Goal: Task Accomplishment & Management: Manage account settings

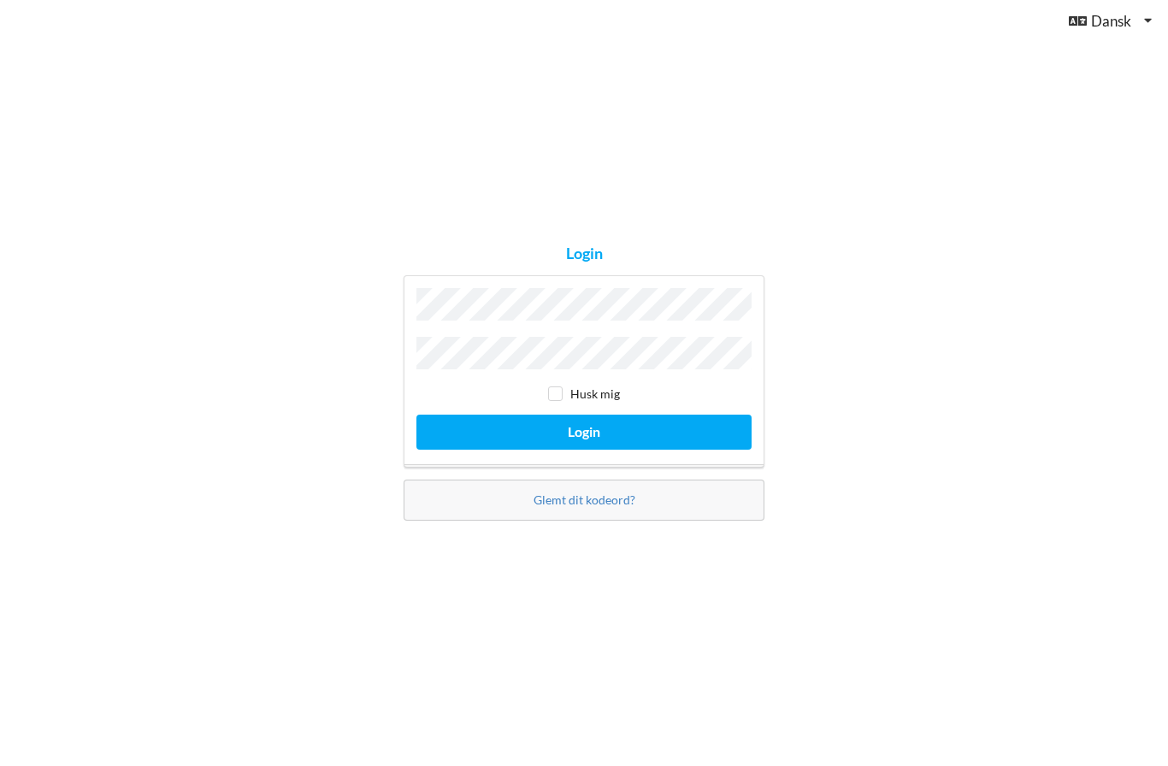
click at [584, 450] on button "Login" at bounding box center [583, 432] width 335 height 35
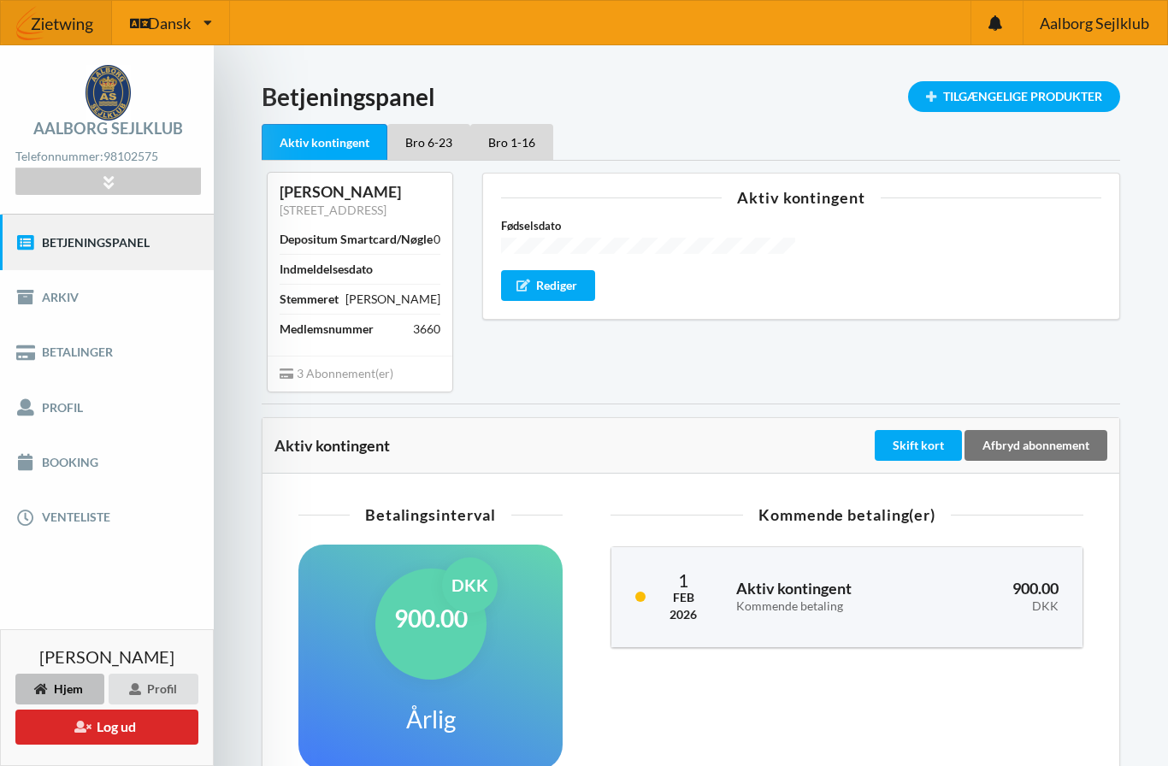
click at [430, 147] on div "Bro 6-23" at bounding box center [428, 142] width 83 height 36
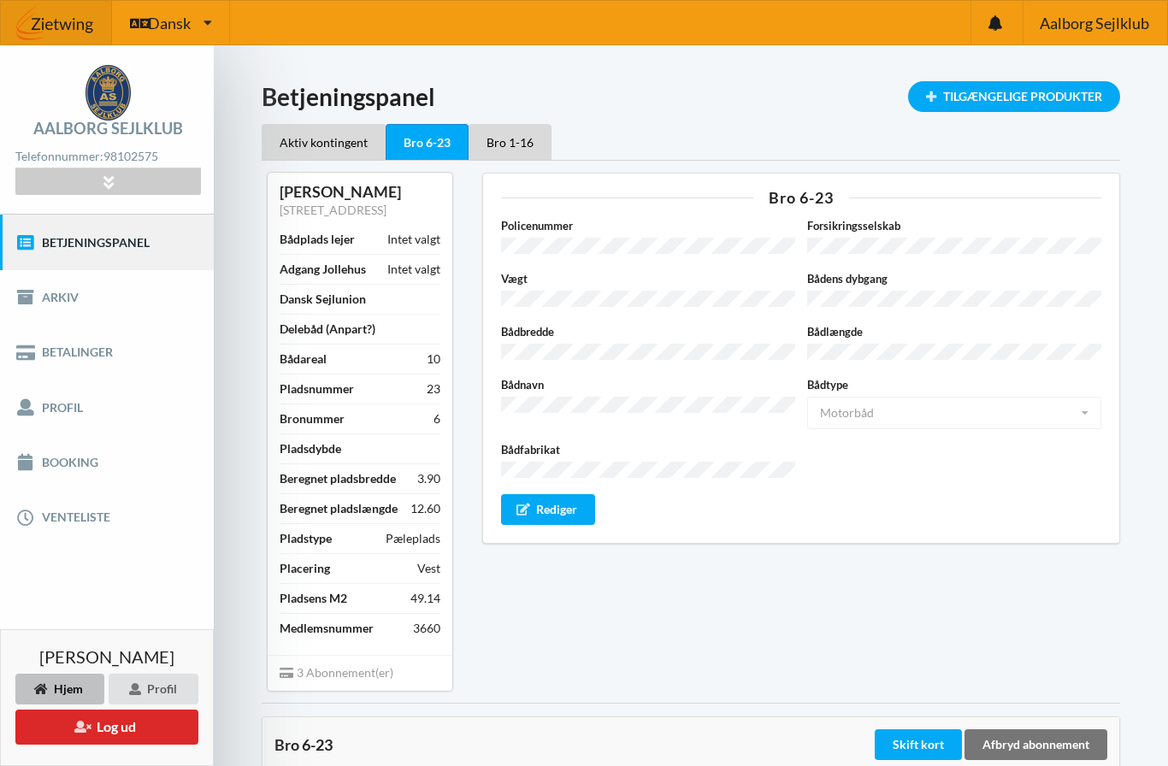
click at [526, 137] on div "Bro 1-16" at bounding box center [509, 142] width 83 height 36
click at [447, 146] on div "Bro 6-23" at bounding box center [426, 142] width 83 height 36
click at [353, 138] on div "Aktiv kontingent" at bounding box center [324, 142] width 124 height 36
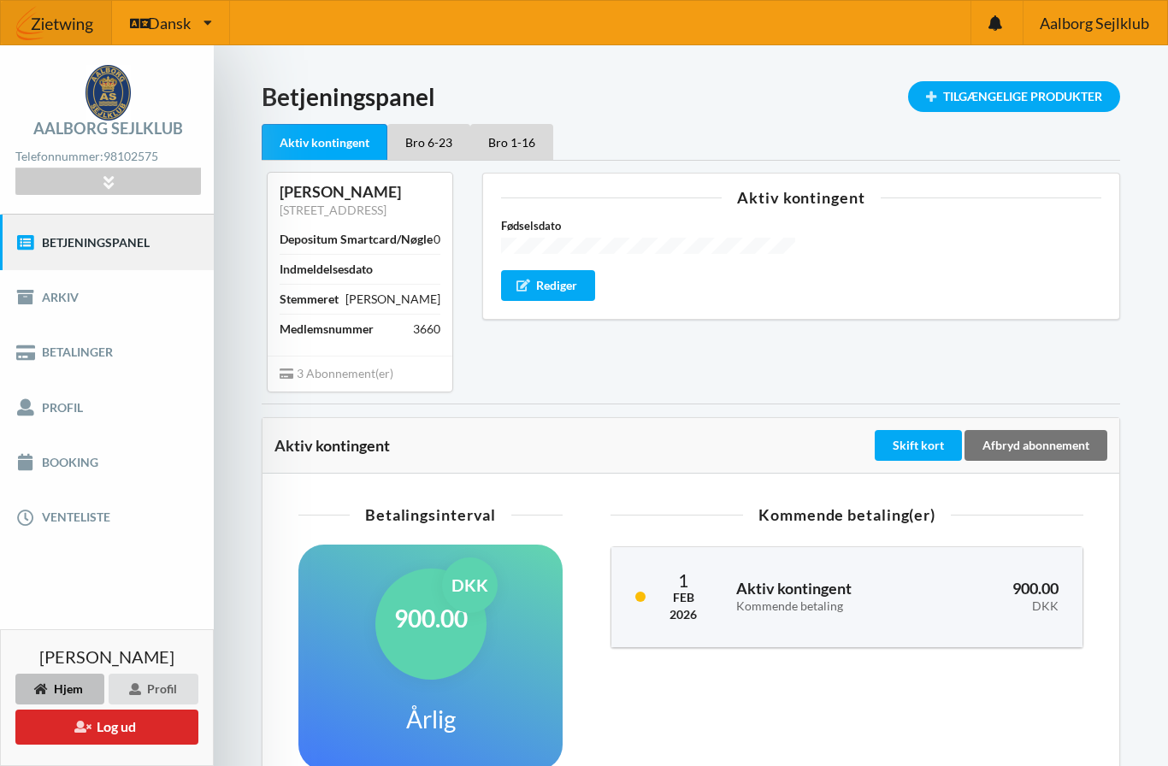
click at [435, 134] on div "Bro 6-23" at bounding box center [428, 142] width 83 height 36
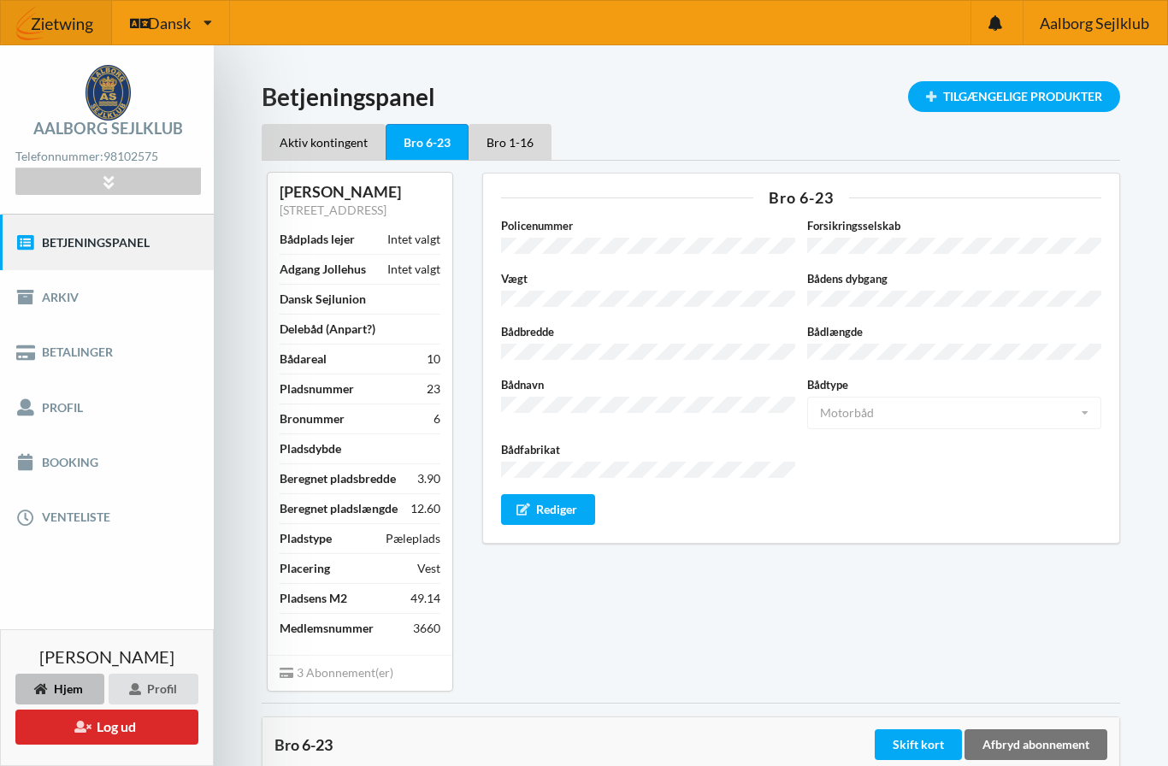
click at [527, 146] on div "Bro 1-16" at bounding box center [509, 142] width 83 height 36
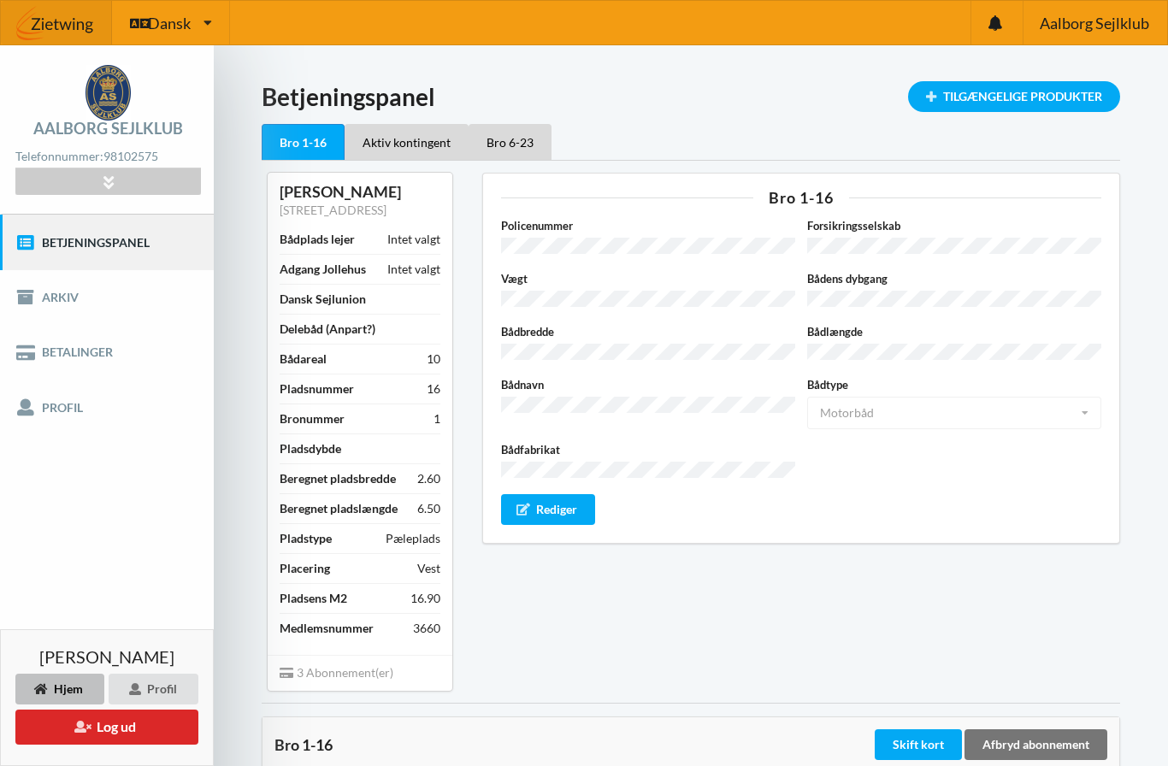
click at [136, 243] on link "Betjeningspanel" at bounding box center [107, 242] width 214 height 55
click at [64, 400] on link "Profil" at bounding box center [107, 406] width 214 height 55
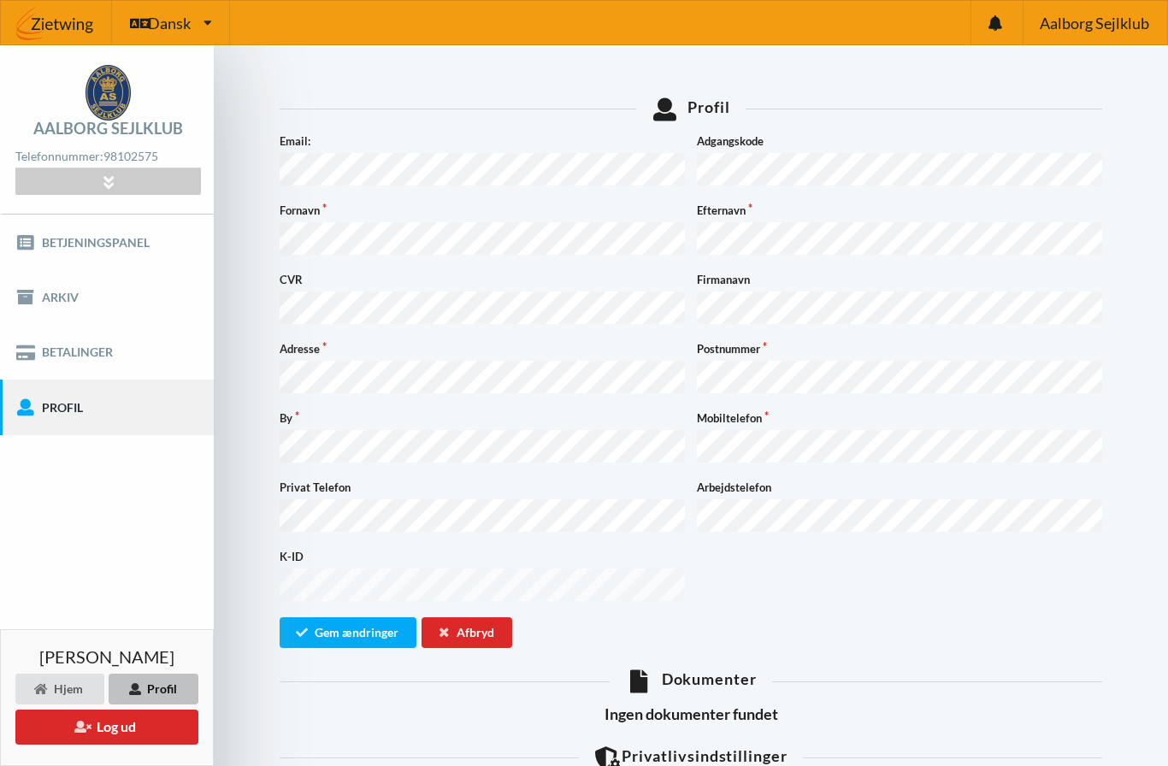
click at [96, 233] on link "Betjeningspanel" at bounding box center [107, 242] width 214 height 55
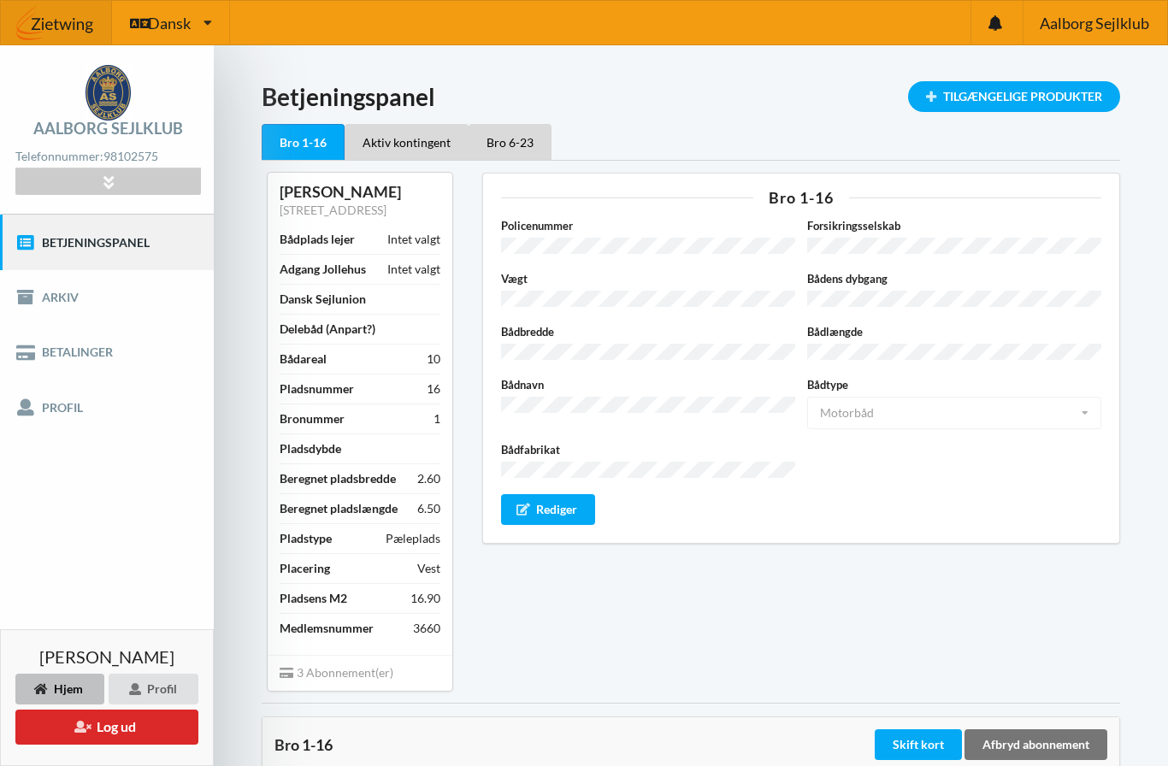
click at [71, 303] on link "Arkiv" at bounding box center [107, 297] width 214 height 55
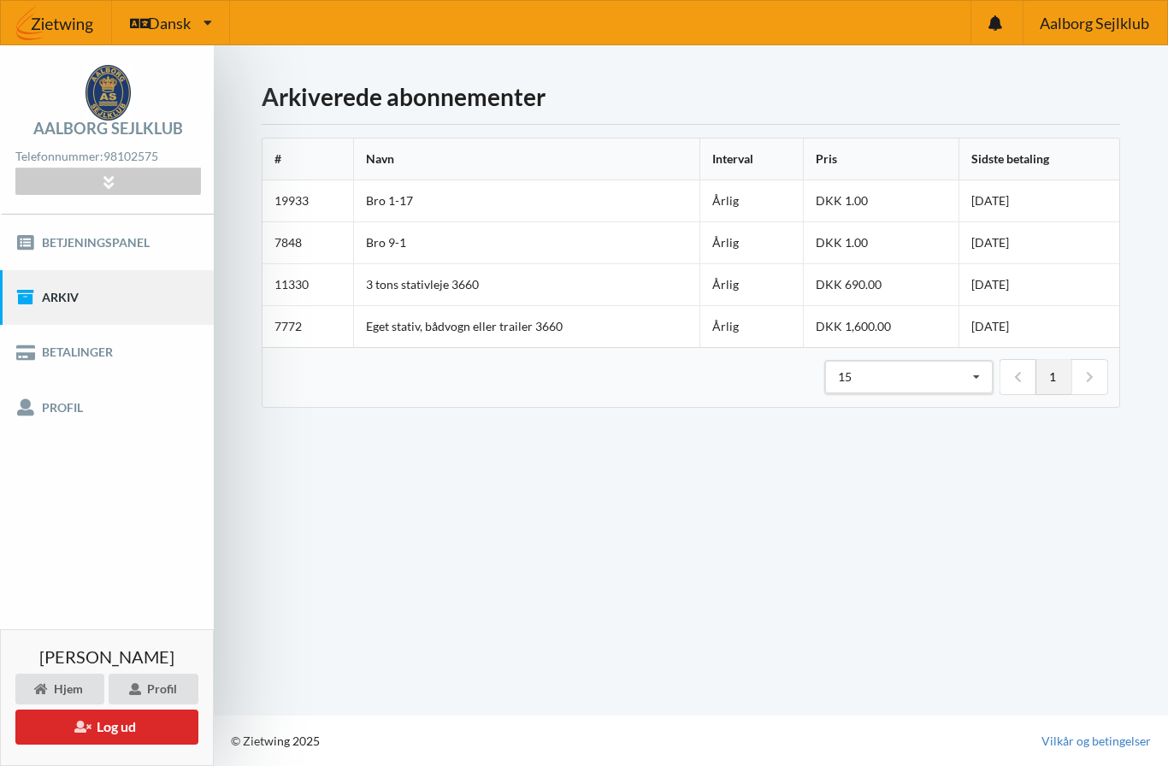
click at [71, 397] on link "Profil" at bounding box center [107, 406] width 214 height 55
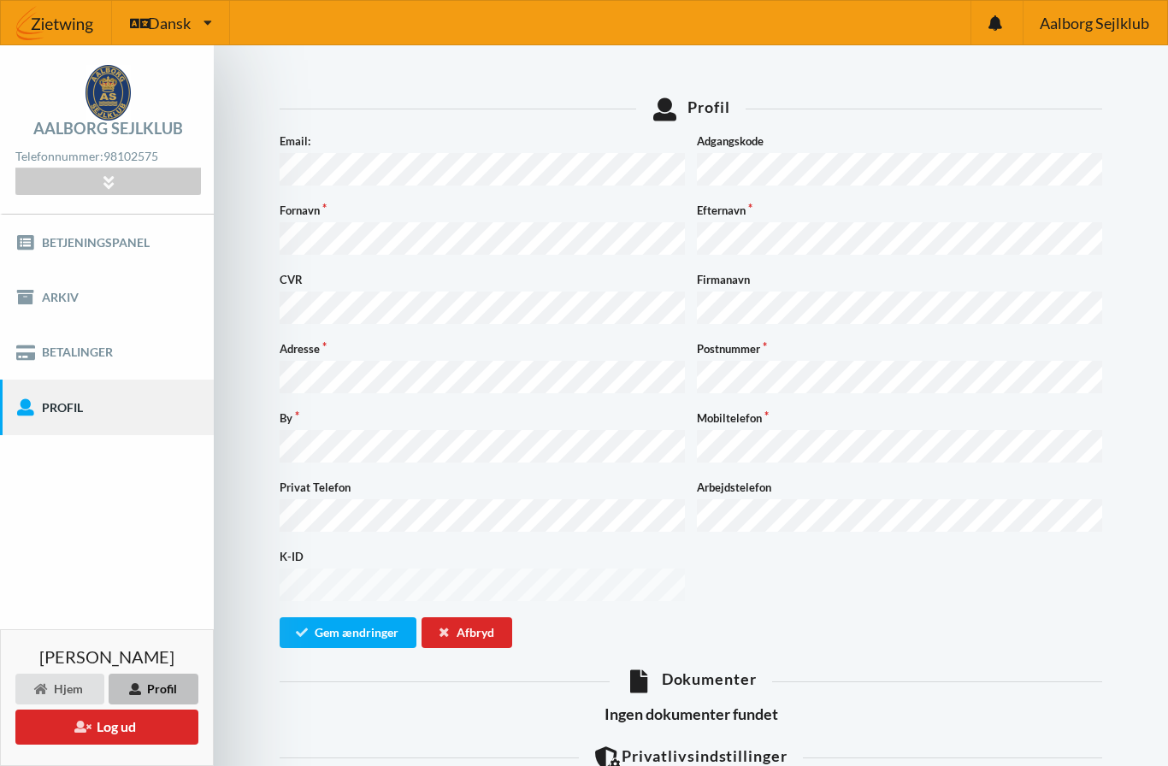
click at [91, 346] on link "Betalinger" at bounding box center [107, 352] width 214 height 55
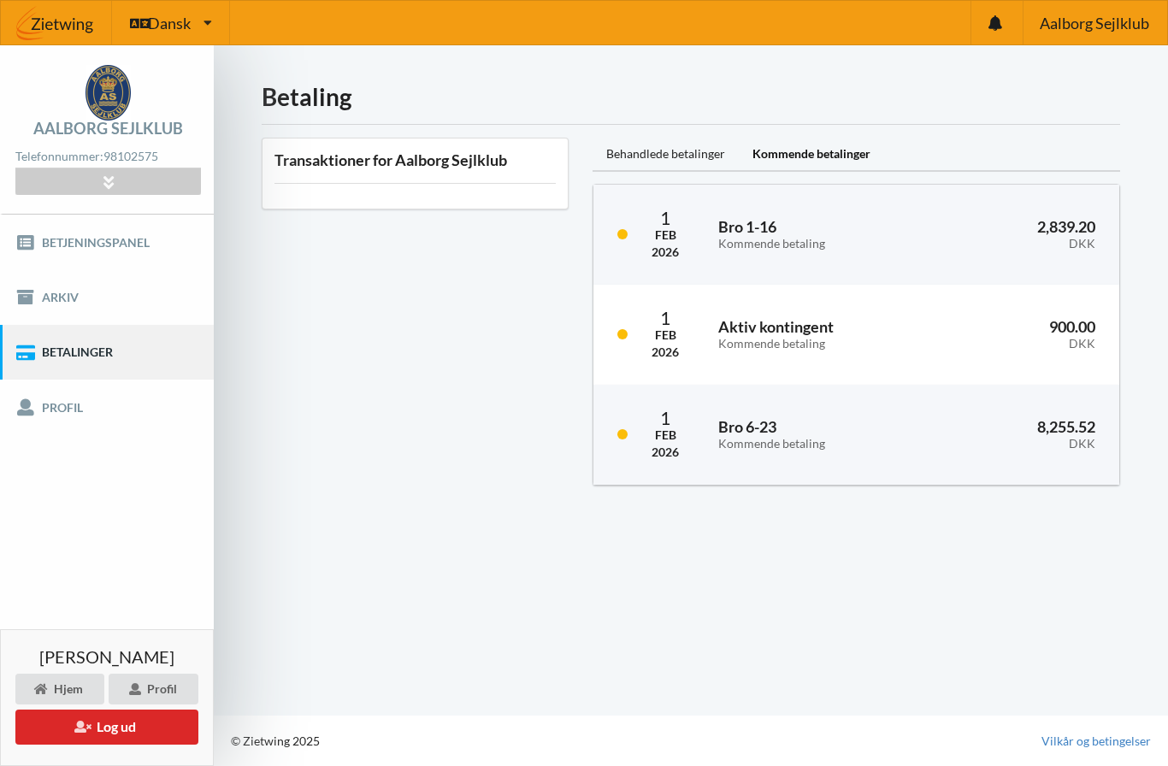
click at [163, 699] on div "Profil" at bounding box center [154, 689] width 90 height 31
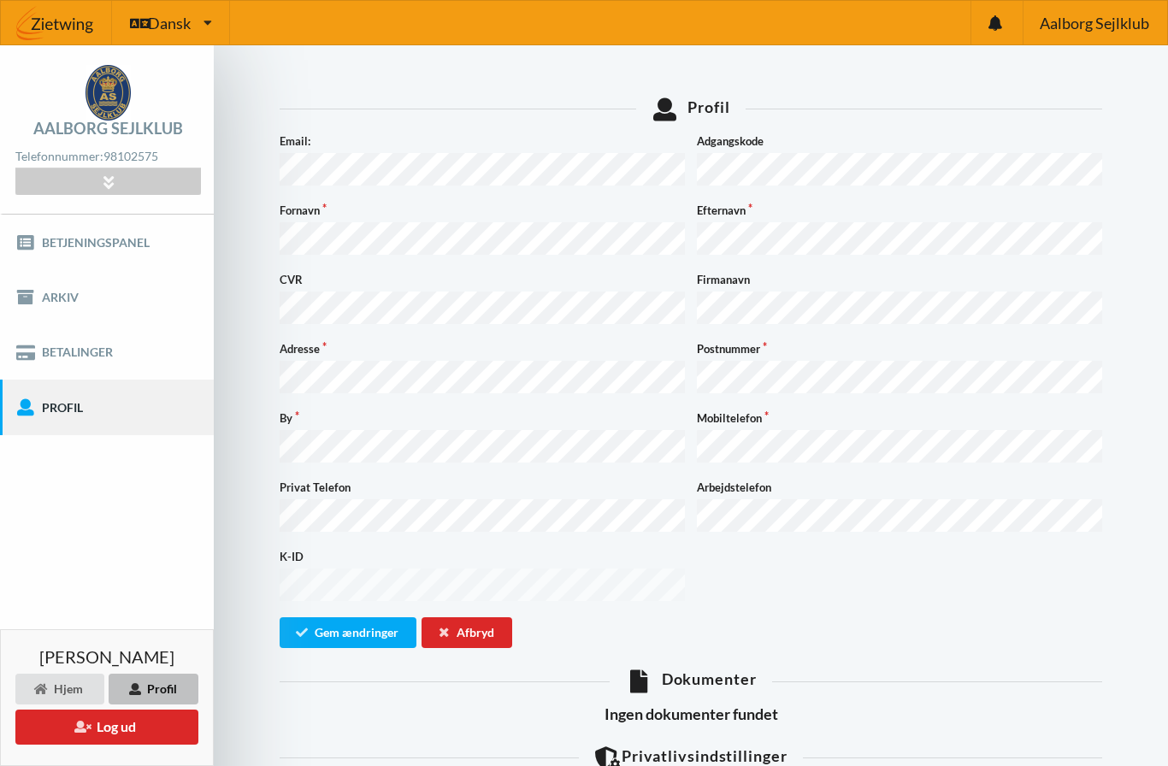
click at [56, 682] on div "Hjem" at bounding box center [59, 689] width 89 height 31
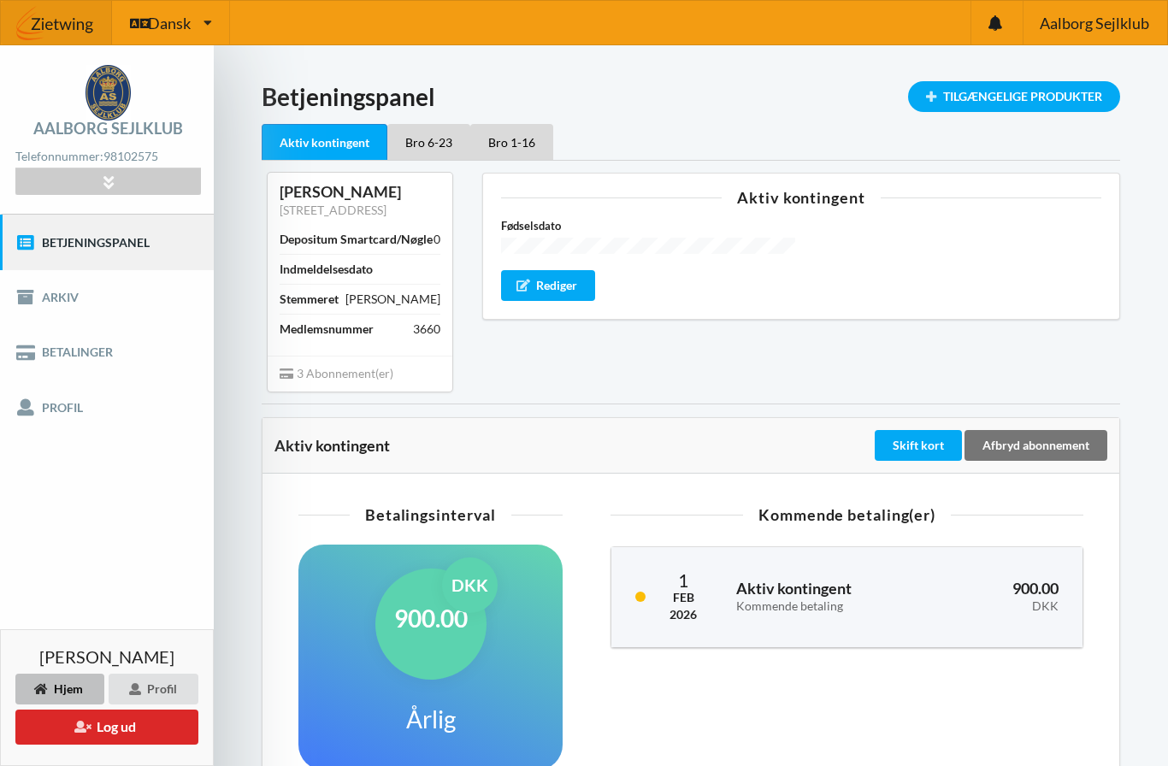
click at [1008, 100] on div "Tilgængelige Produkter" at bounding box center [1014, 96] width 212 height 31
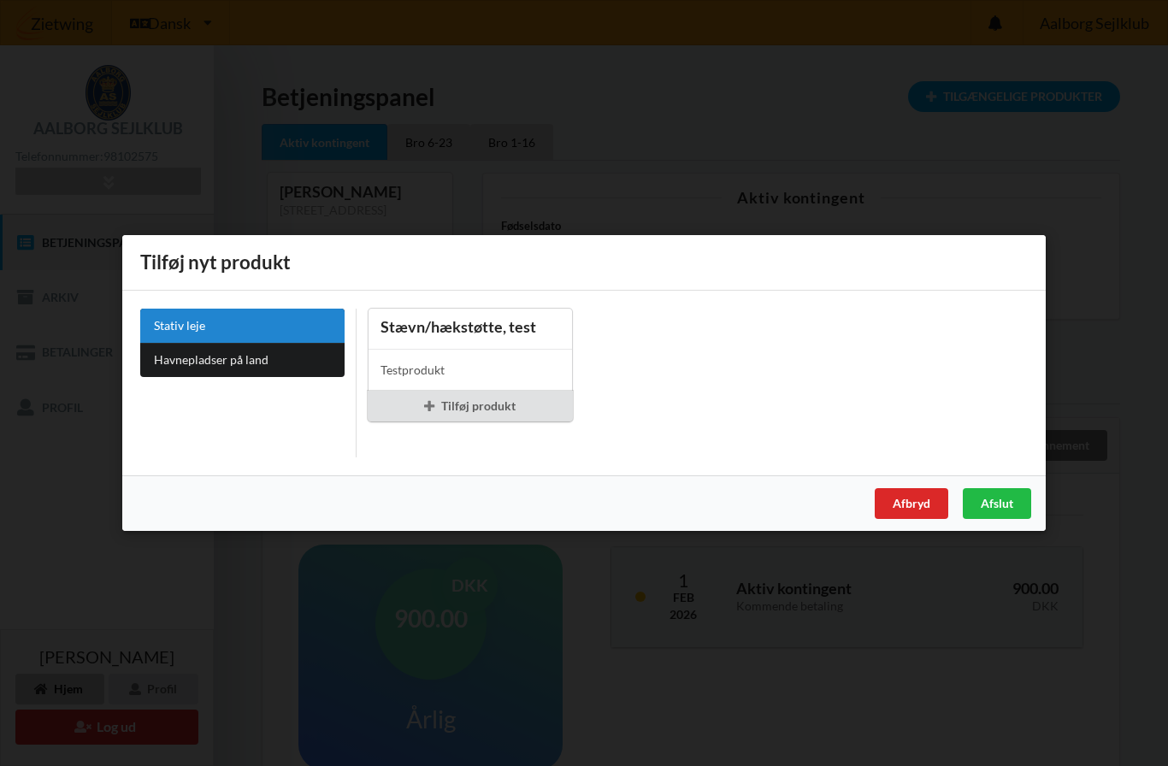
click at [909, 501] on div "Afbryd" at bounding box center [911, 503] width 74 height 31
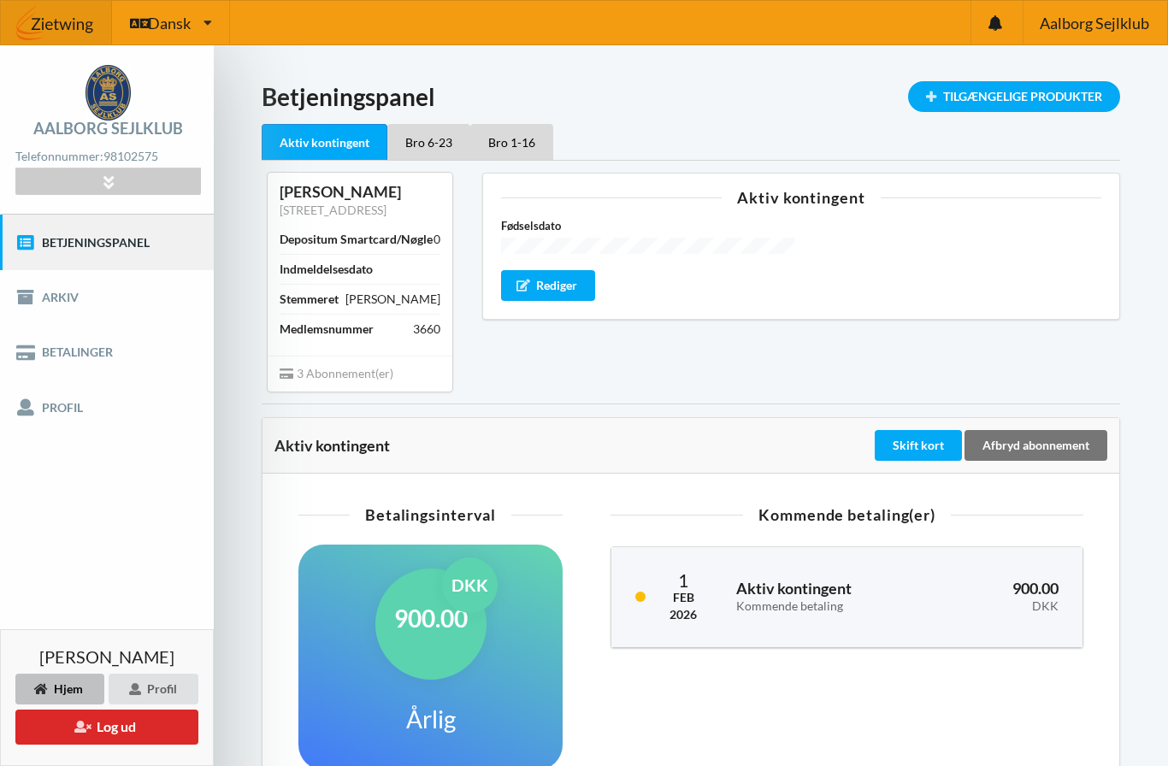
click at [146, 738] on button "Log ud" at bounding box center [106, 726] width 183 height 35
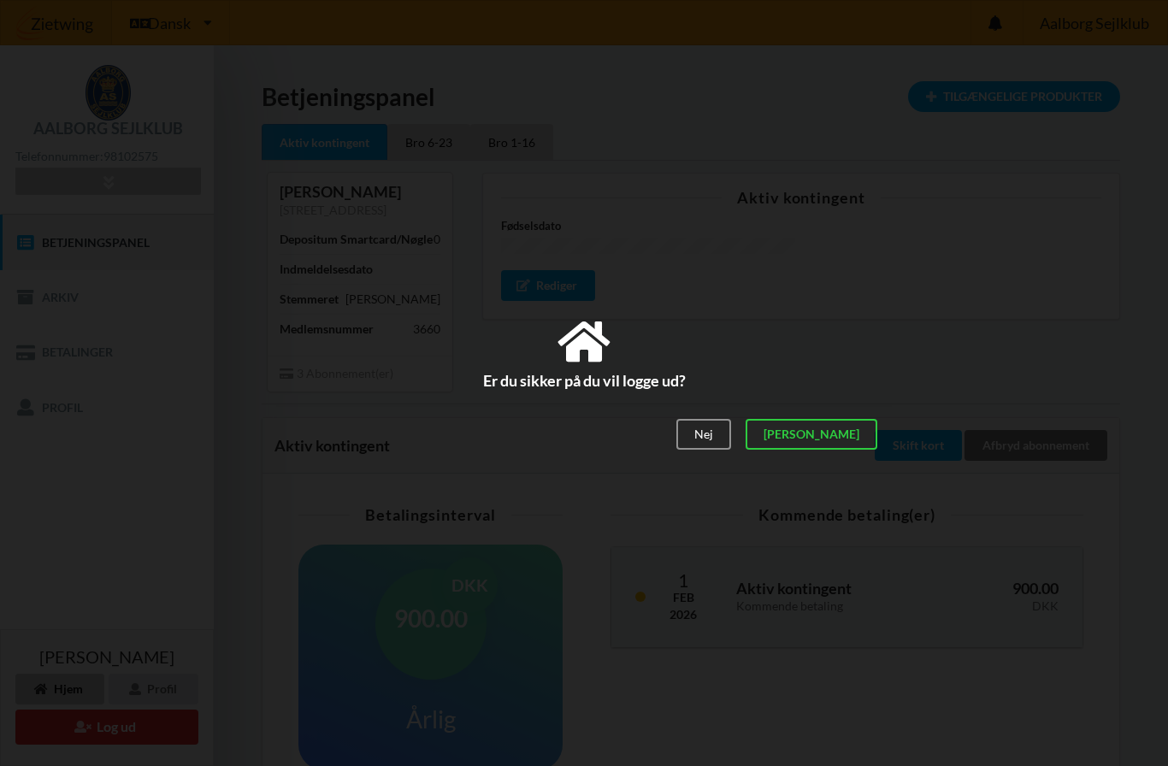
click at [857, 443] on div "[PERSON_NAME]" at bounding box center [811, 435] width 132 height 31
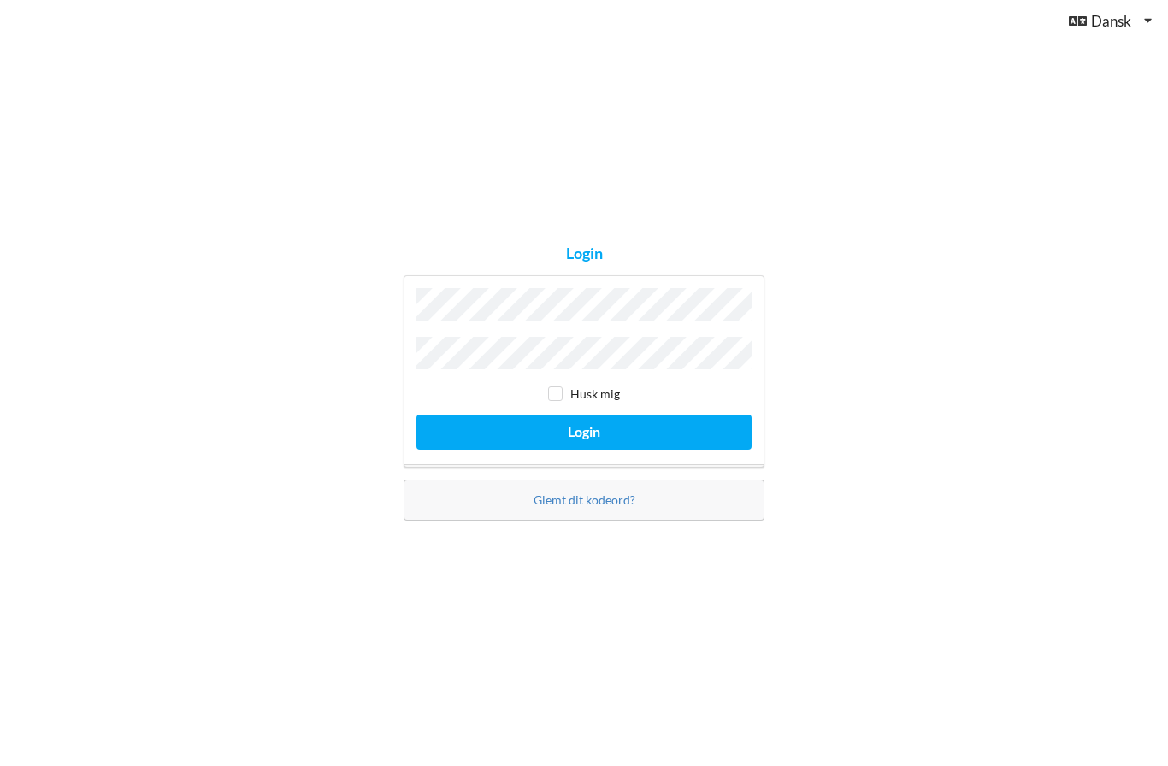
click at [584, 450] on button "Login" at bounding box center [583, 432] width 335 height 35
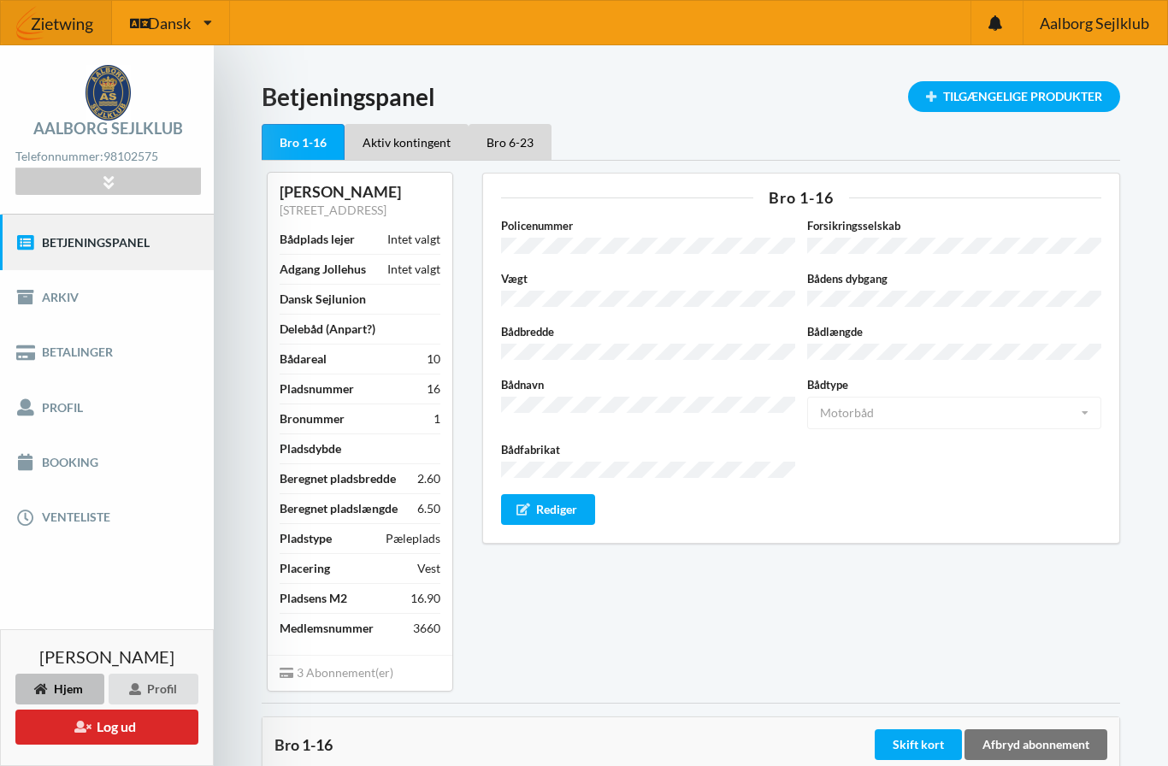
click at [74, 460] on link "Booking" at bounding box center [107, 462] width 214 height 55
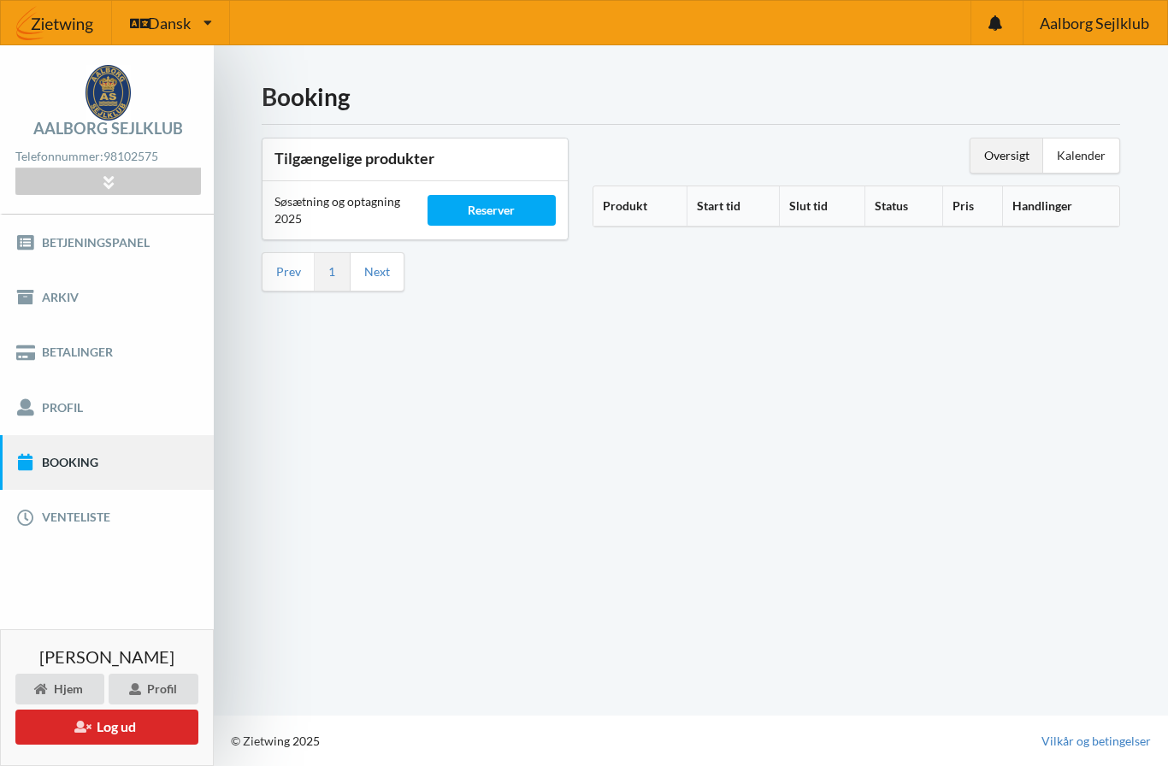
click at [68, 513] on link "Venteliste" at bounding box center [107, 517] width 214 height 55
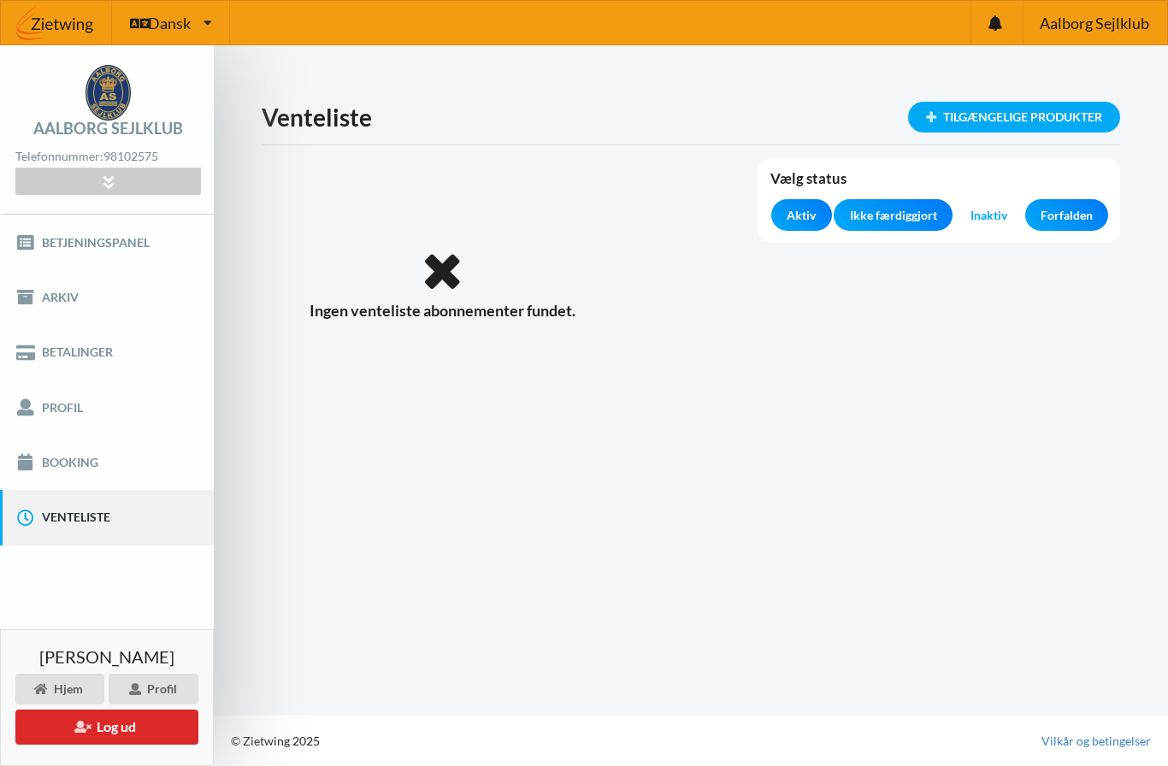
click at [91, 450] on link "Booking" at bounding box center [107, 462] width 214 height 55
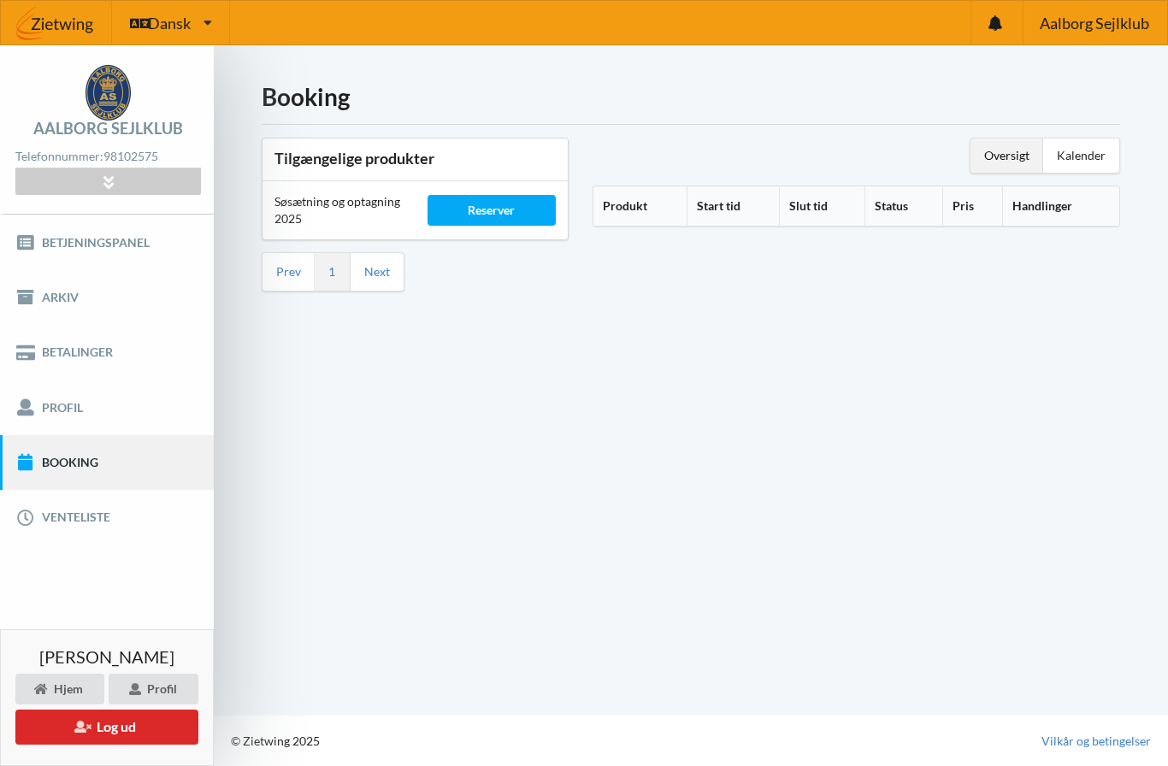
click at [496, 195] on div "Reserver" at bounding box center [491, 210] width 129 height 31
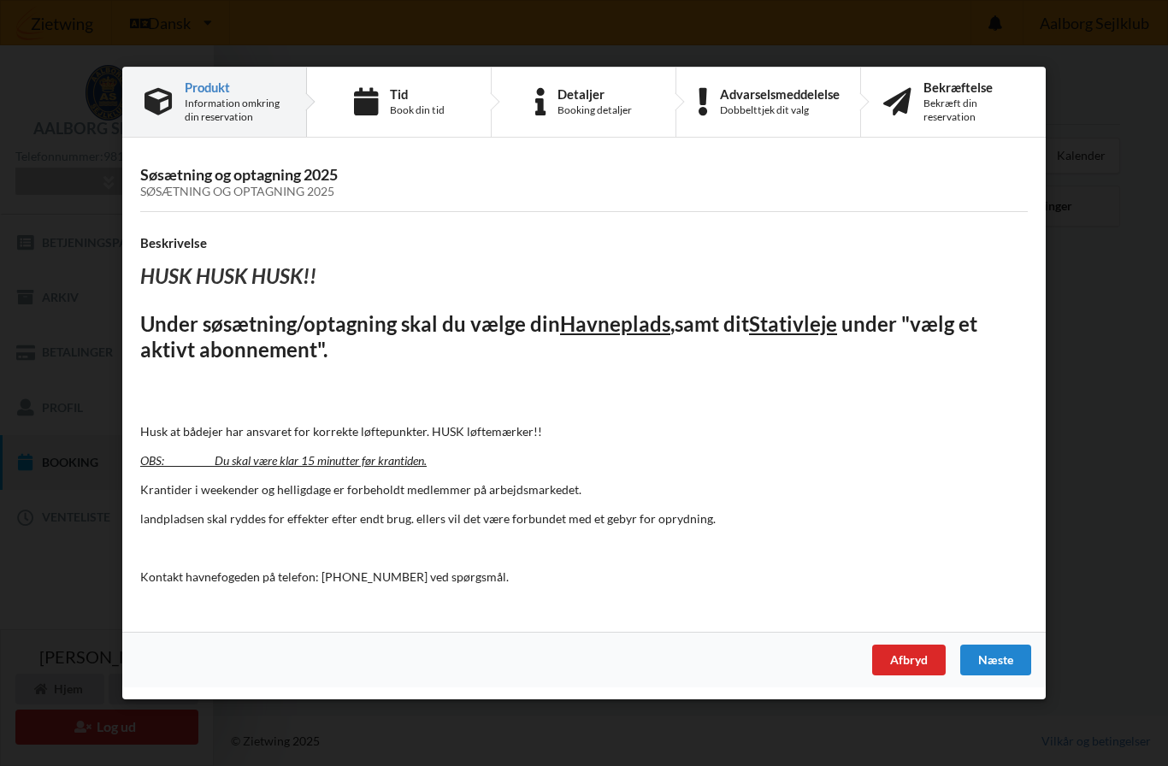
click at [1004, 658] on div "Næste" at bounding box center [995, 659] width 71 height 31
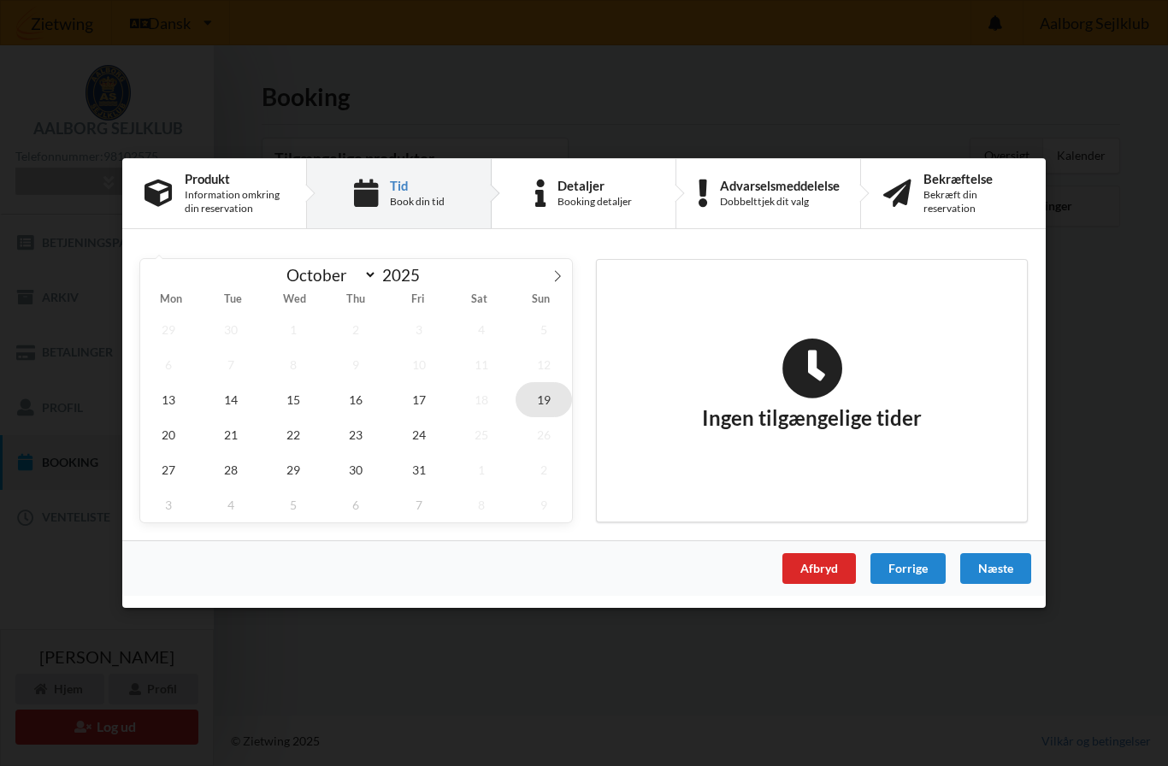
click at [558, 397] on span "19" at bounding box center [543, 399] width 56 height 35
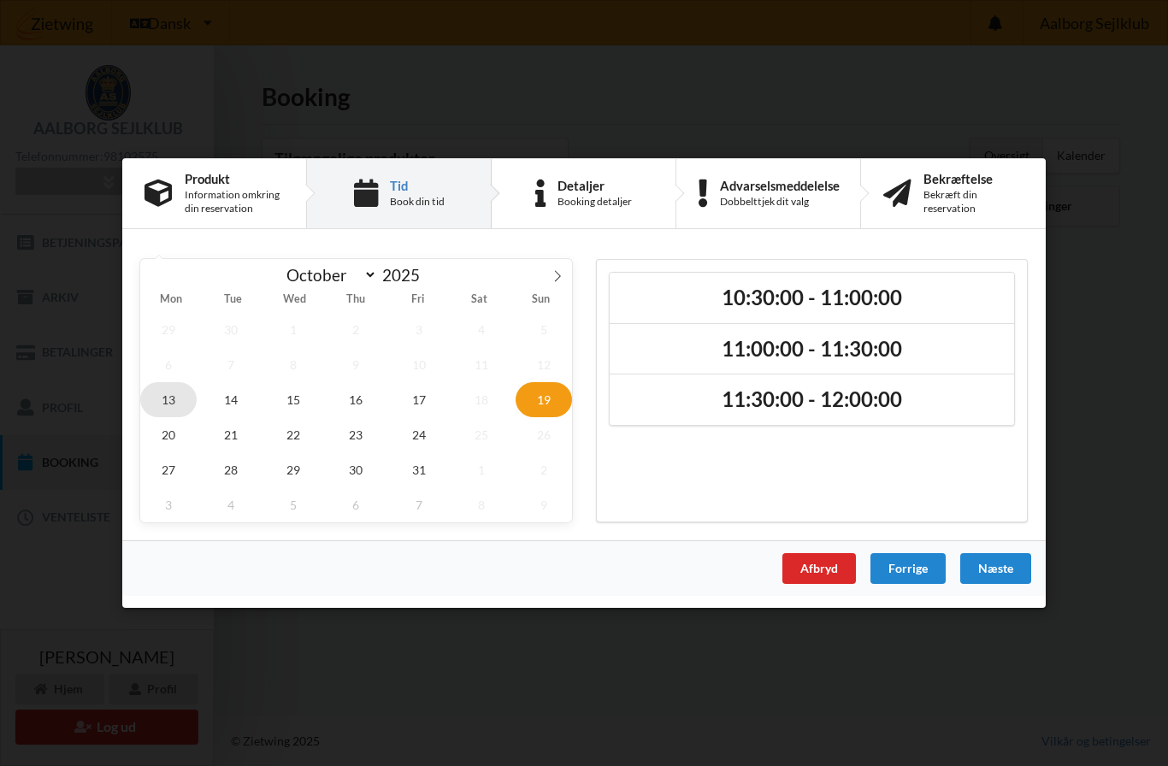
click at [170, 403] on span "13" at bounding box center [168, 399] width 56 height 35
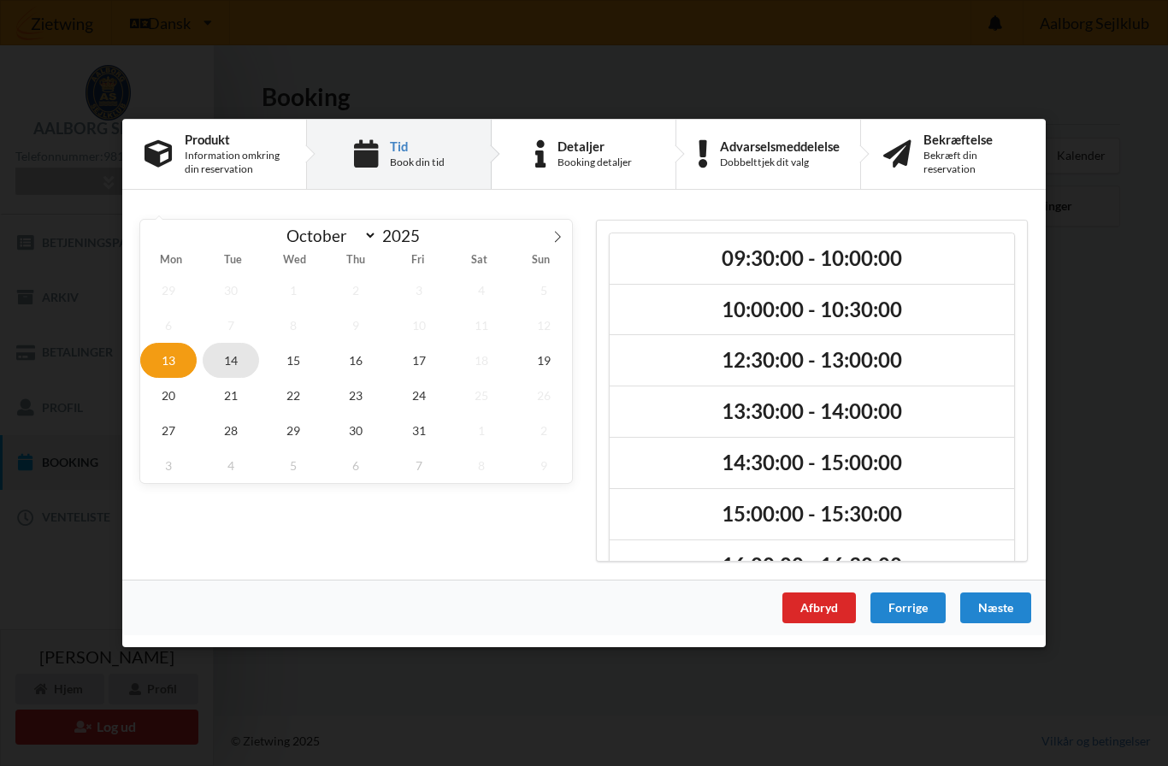
click at [224, 356] on span "14" at bounding box center [231, 360] width 56 height 35
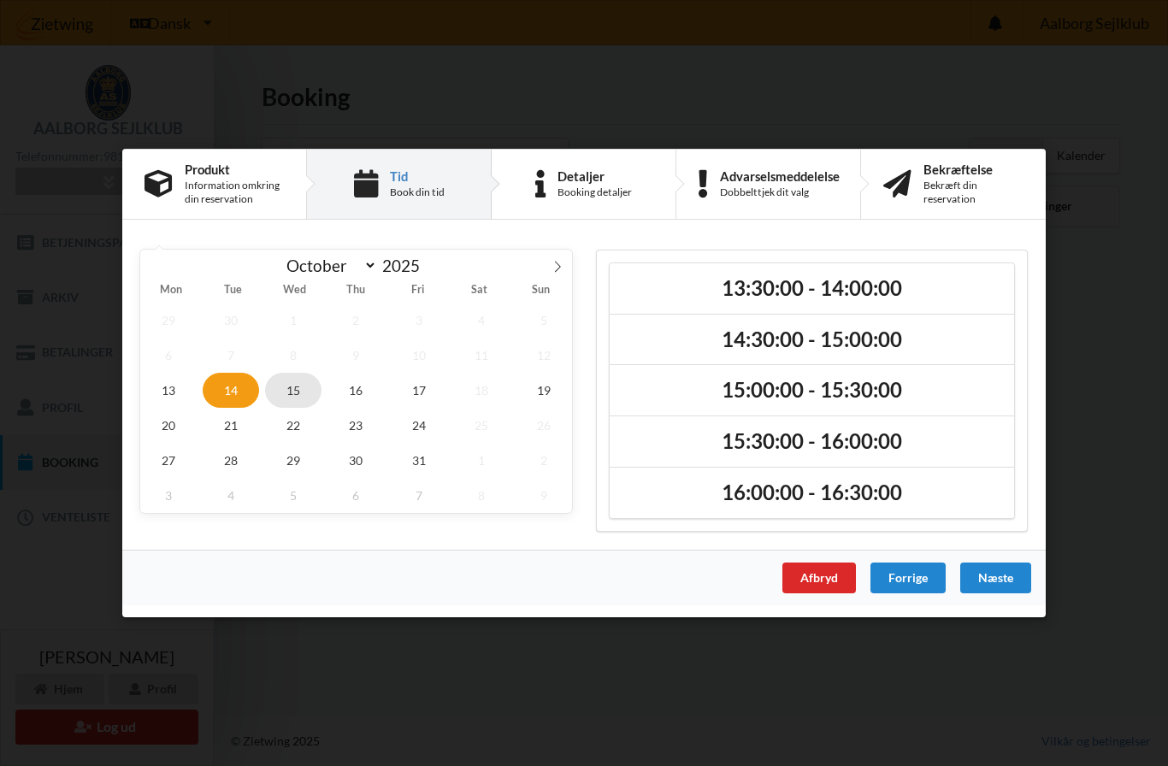
click at [294, 390] on span "15" at bounding box center [293, 390] width 56 height 35
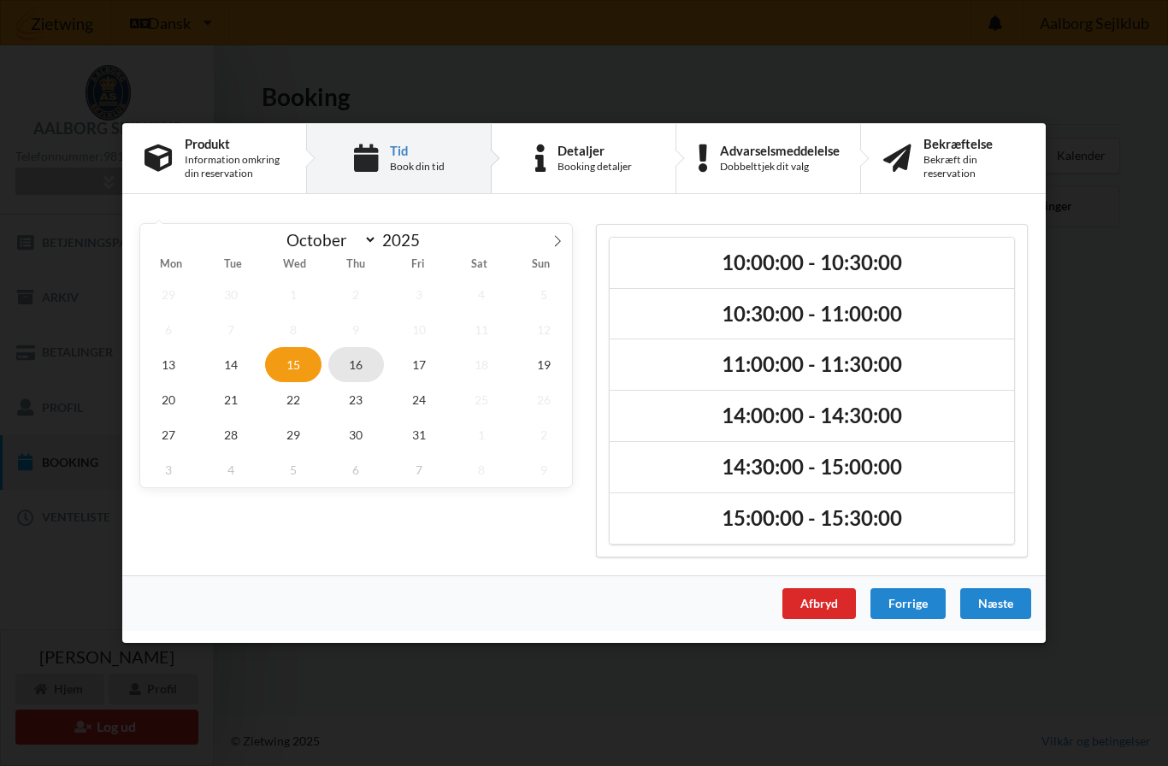
click at [348, 368] on span "16" at bounding box center [356, 364] width 56 height 35
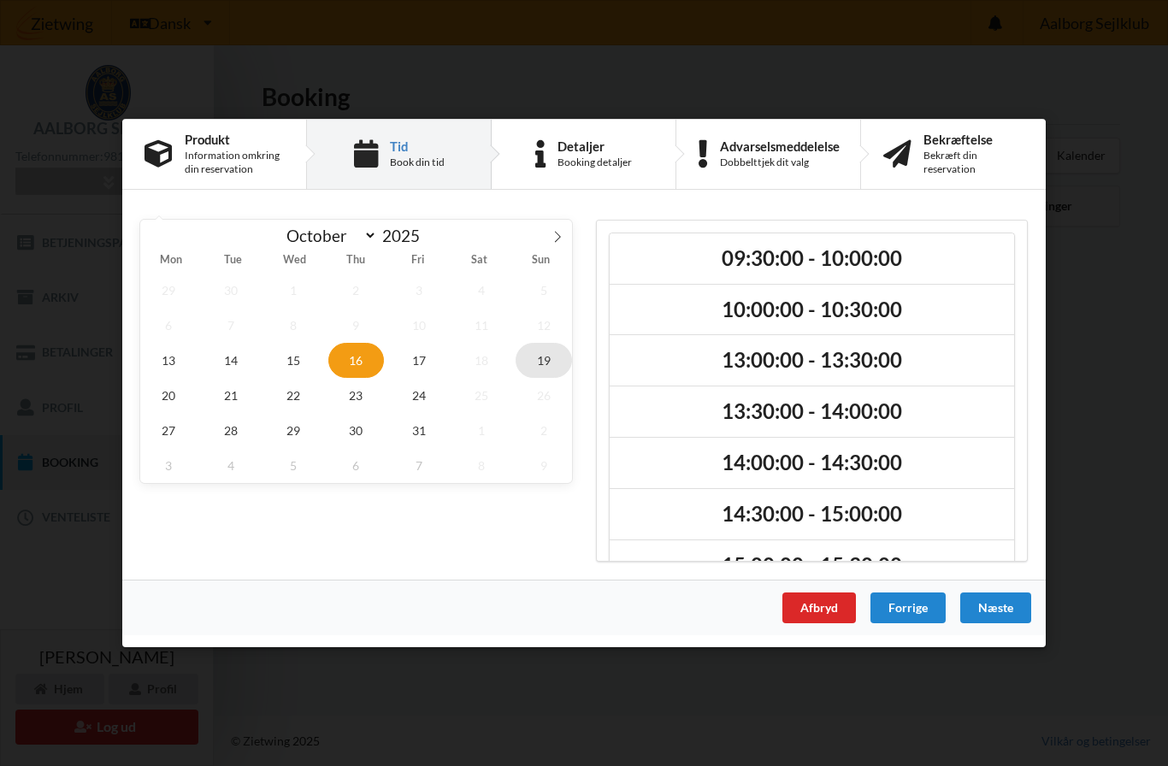
click at [554, 362] on span "19" at bounding box center [543, 360] width 56 height 35
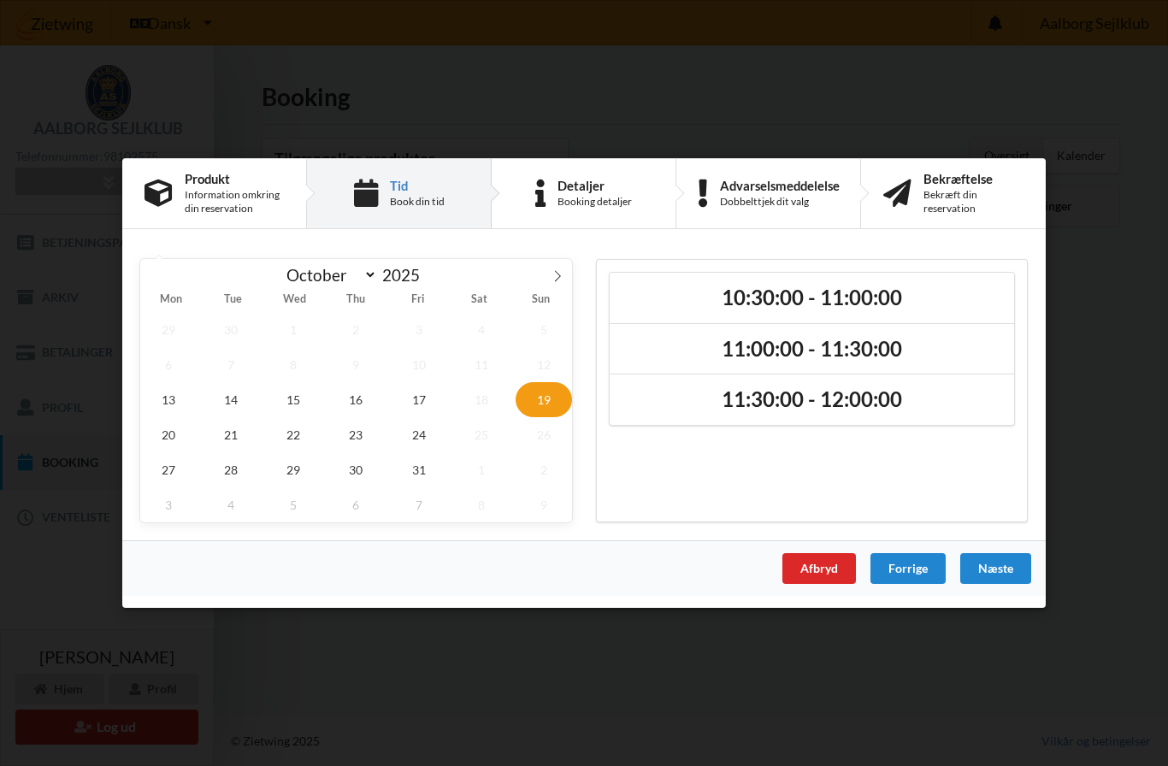
click at [554, 277] on icon at bounding box center [557, 276] width 12 height 12
click at [421, 368] on span "7" at bounding box center [419, 364] width 56 height 35
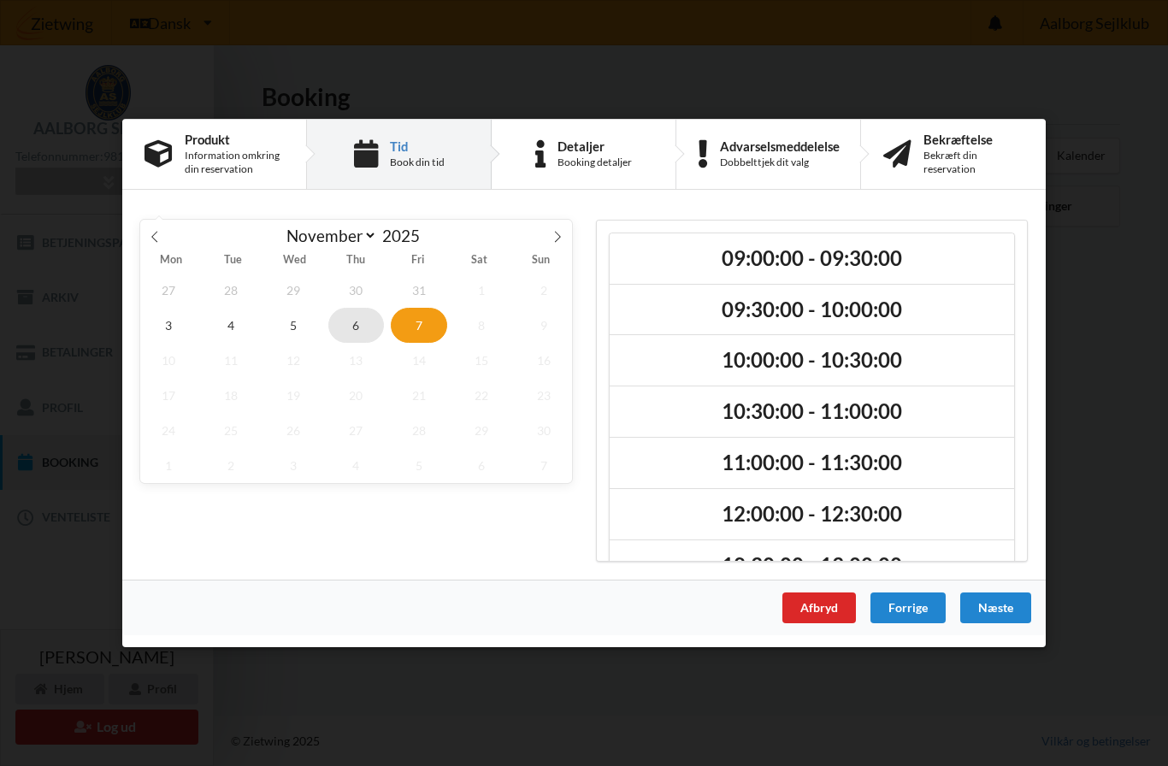
click at [360, 330] on span "6" at bounding box center [356, 325] width 56 height 35
click at [293, 331] on span "5" at bounding box center [293, 325] width 56 height 35
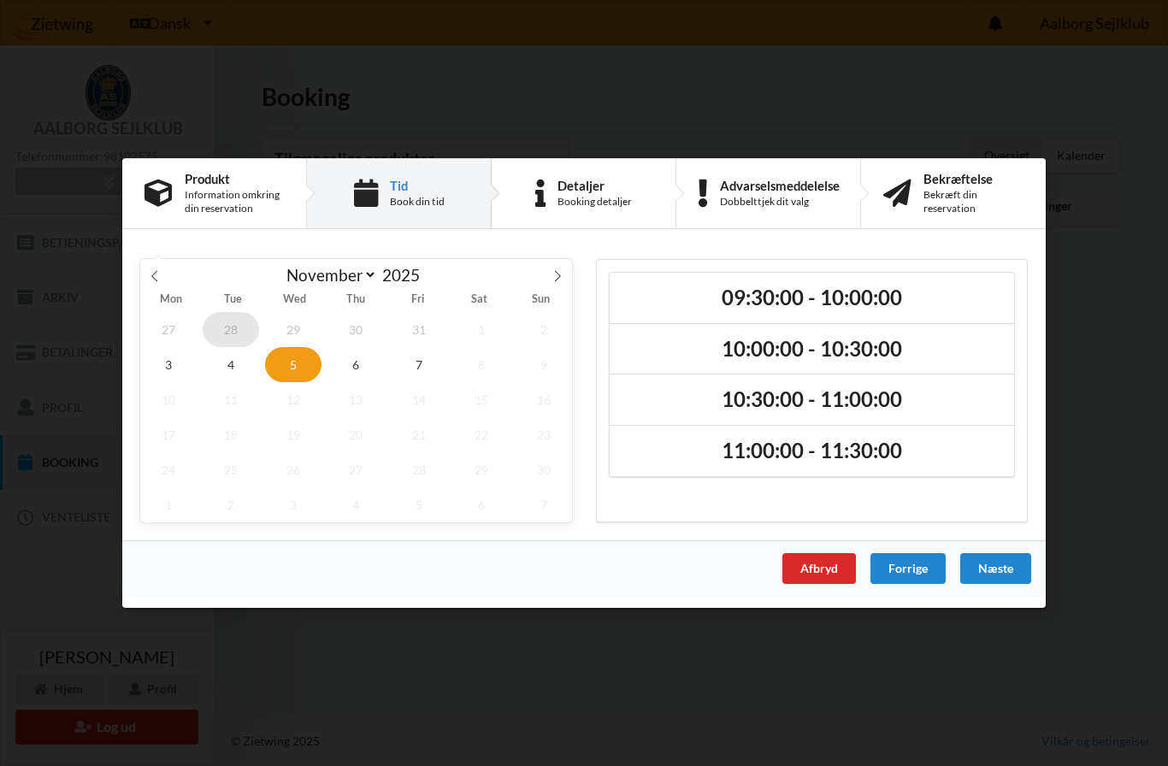
click at [233, 338] on span "28" at bounding box center [231, 329] width 56 height 35
select select "9"
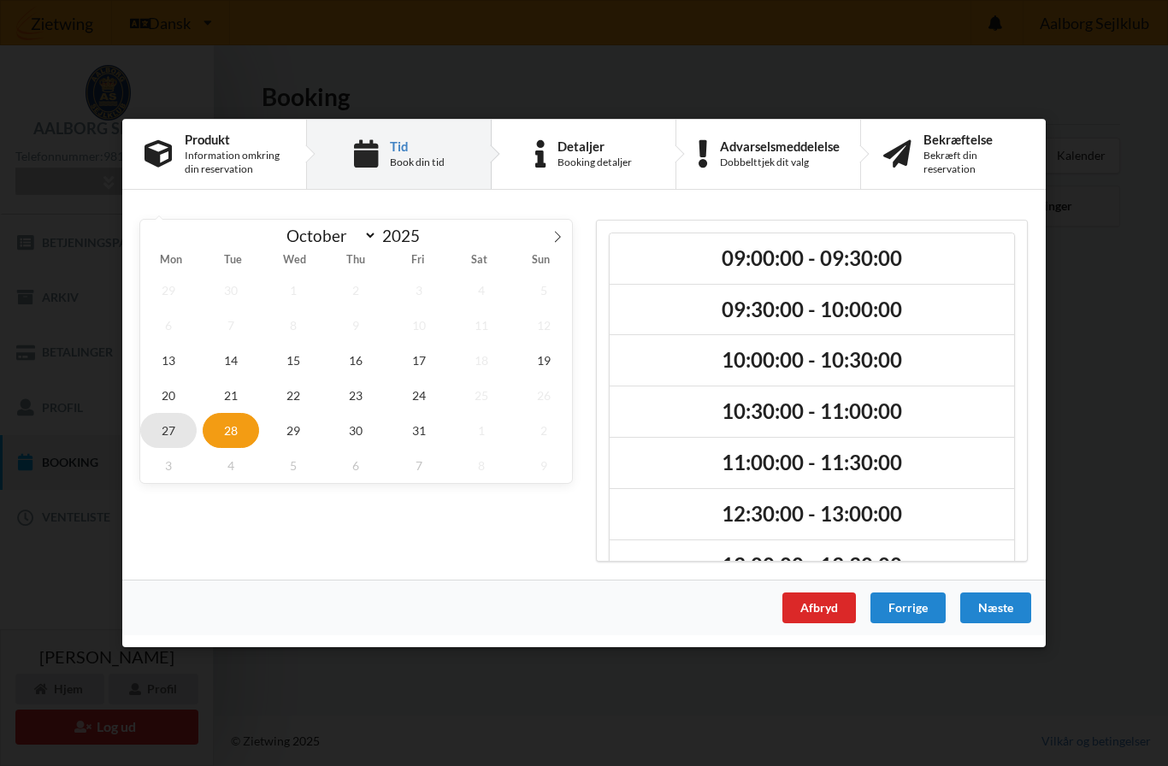
click at [171, 444] on span "27" at bounding box center [168, 430] width 56 height 35
